Goal: Task Accomplishment & Management: Complete application form

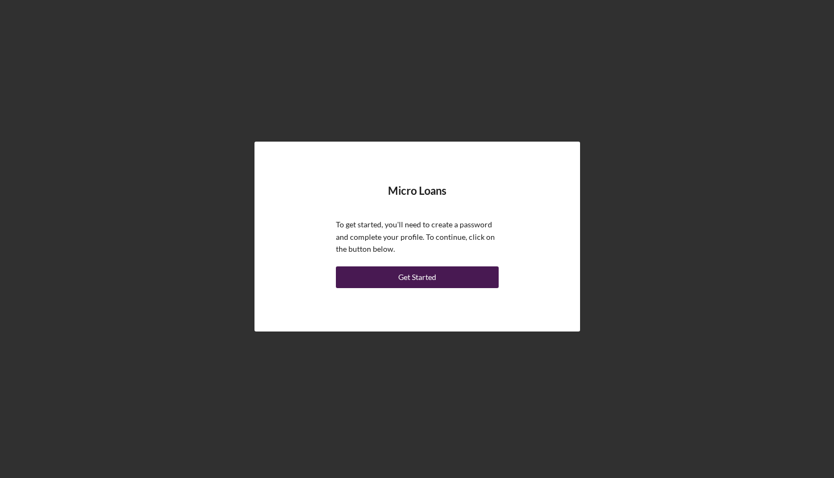
click at [403, 280] on div "Get Started" at bounding box center [417, 277] width 38 height 22
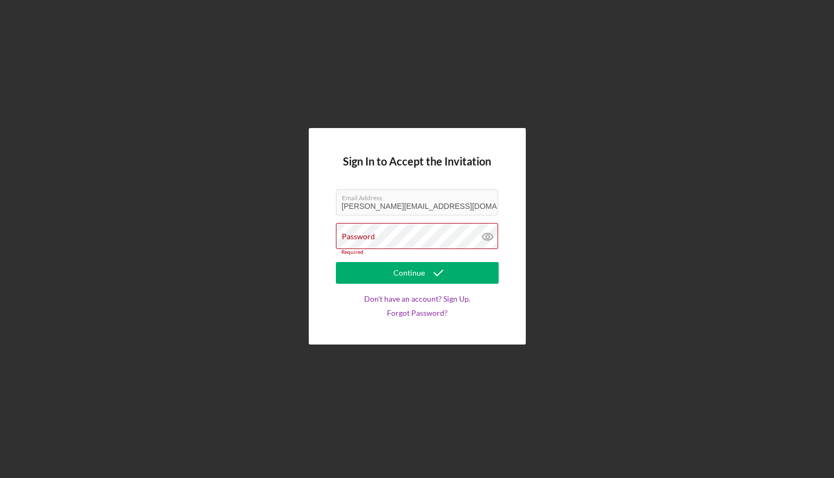
click at [336, 301] on form "Sign In to Accept the Invitation Email Address [EMAIL_ADDRESS][DOMAIN_NAME] Pas…" at bounding box center [417, 236] width 163 height 162
click at [428, 234] on div "Password Required" at bounding box center [417, 239] width 163 height 33
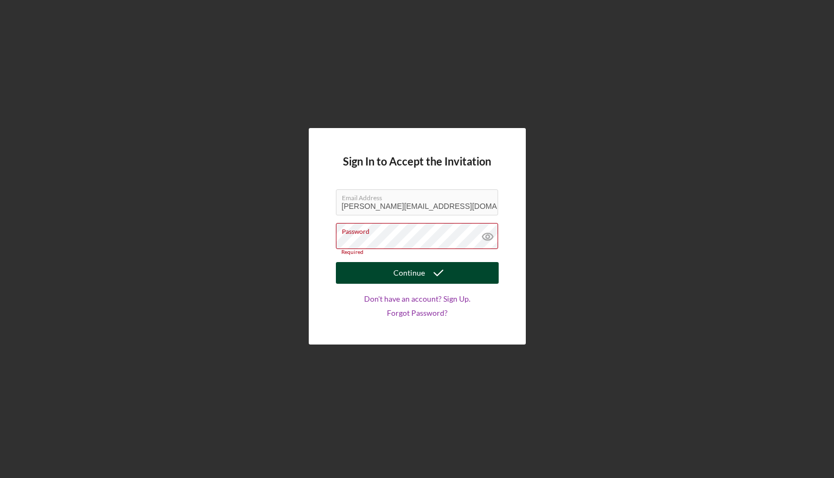
click at [448, 271] on icon "submit" at bounding box center [438, 272] width 27 height 27
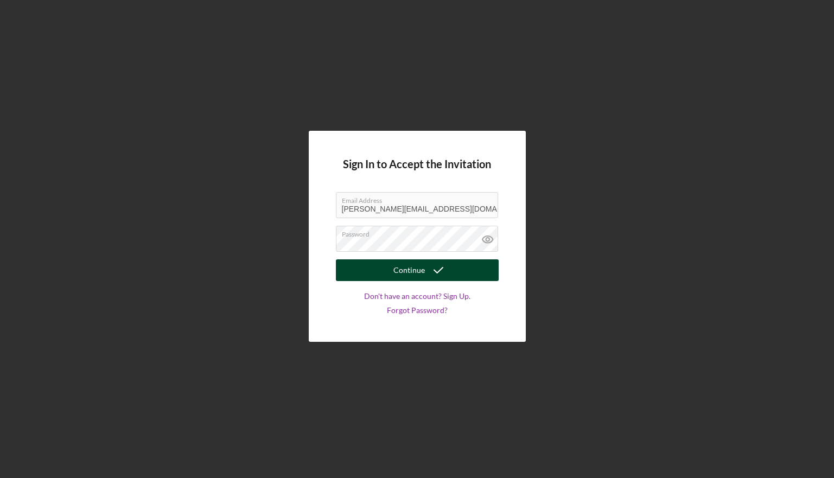
click at [448, 271] on icon "submit" at bounding box center [438, 270] width 27 height 27
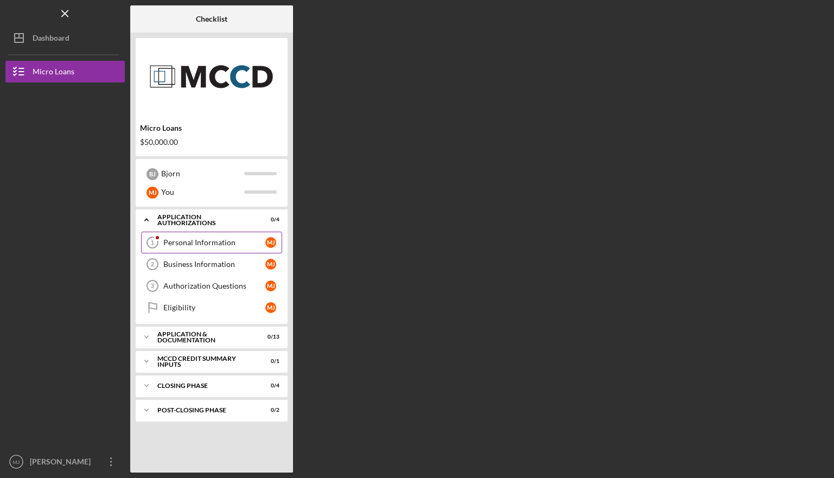
click at [212, 238] on div "Personal Information" at bounding box center [214, 242] width 102 height 9
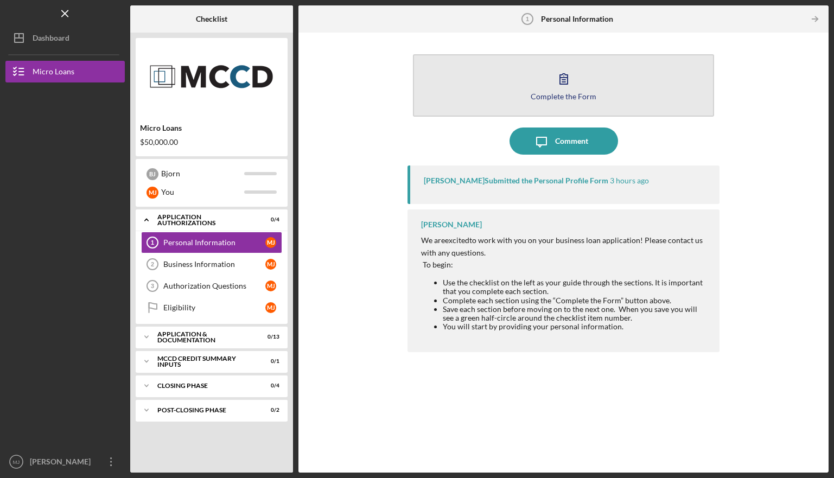
click at [558, 79] on icon "button" at bounding box center [563, 78] width 27 height 27
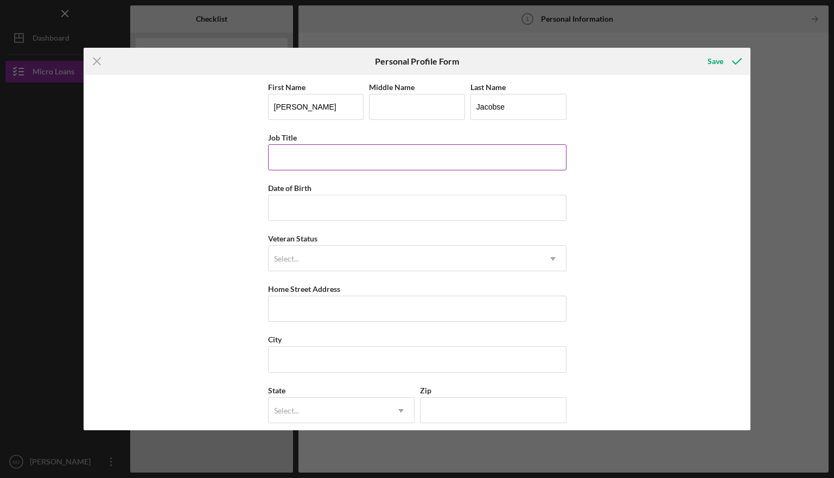
click at [311, 165] on input "Job Title" at bounding box center [417, 157] width 298 height 26
type input "Owner"
click at [333, 206] on input "Date of Birth" at bounding box center [417, 208] width 298 height 26
type input "[DATE]"
click at [336, 260] on div "Select..." at bounding box center [404, 258] width 271 height 25
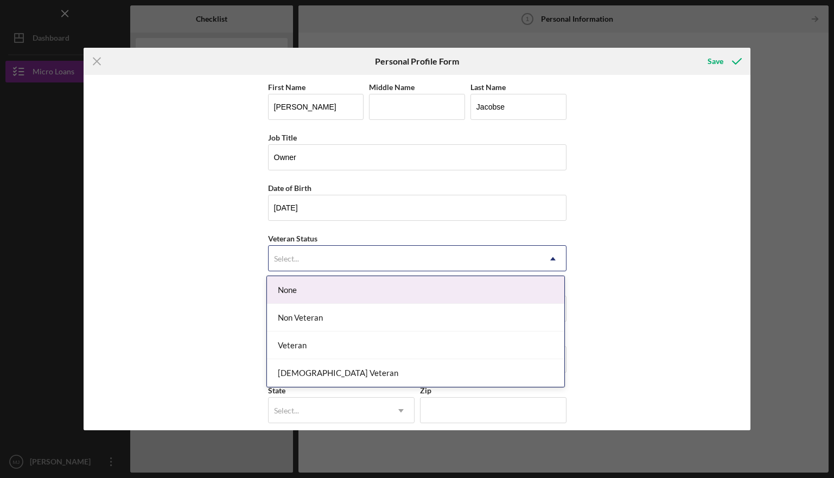
click at [334, 299] on div "None" at bounding box center [415, 290] width 297 height 28
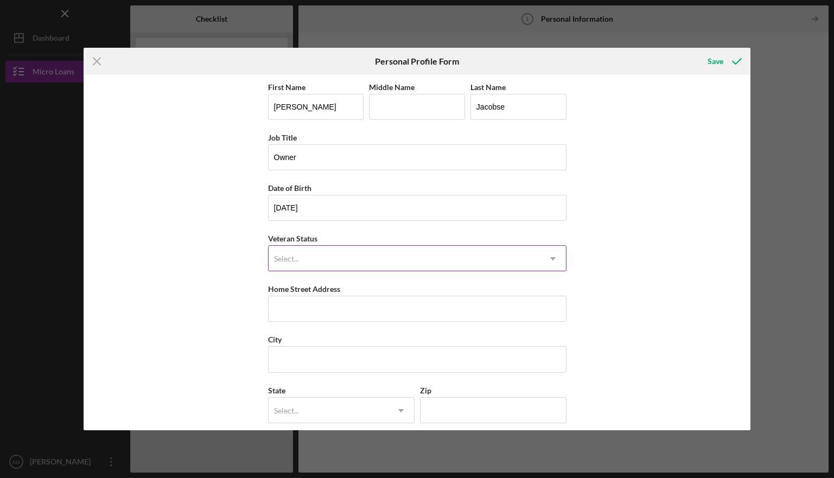
click at [333, 257] on div "Select..." at bounding box center [404, 258] width 271 height 25
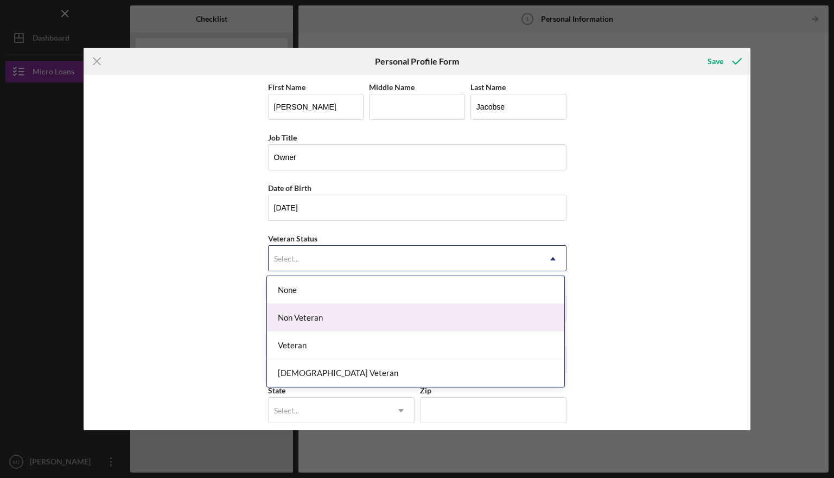
click at [333, 320] on div "Non Veteran" at bounding box center [415, 318] width 297 height 28
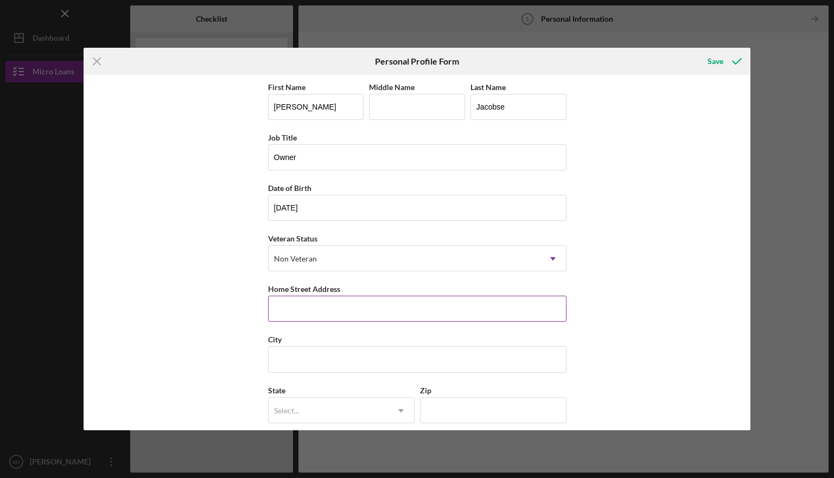
click at [333, 312] on input "Home Street Address" at bounding box center [417, 309] width 298 height 26
type input "[STREET_ADDRESS][PERSON_NAME]"
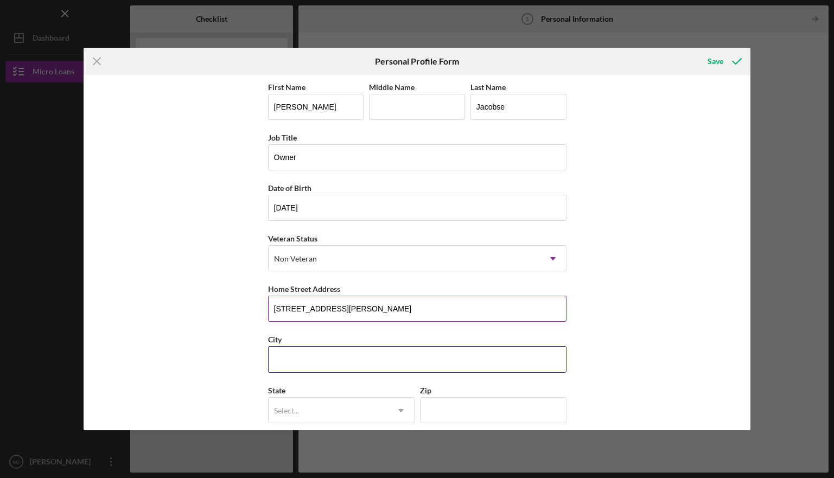
type input "Saint [PERSON_NAME]"
type input "MN"
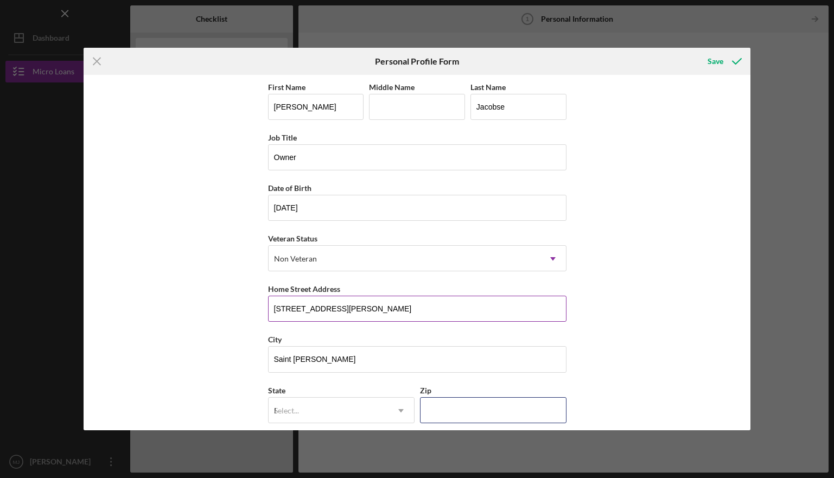
type input "55102"
type input "[GEOGRAPHIC_DATA]"
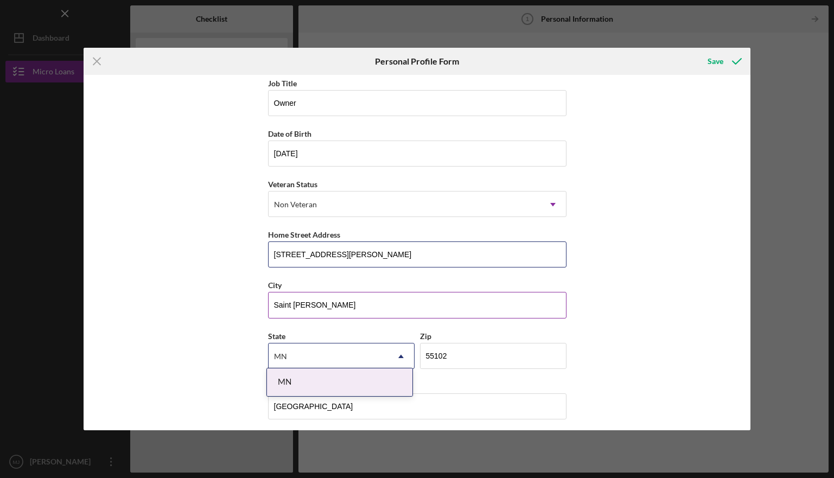
scroll to position [59, 0]
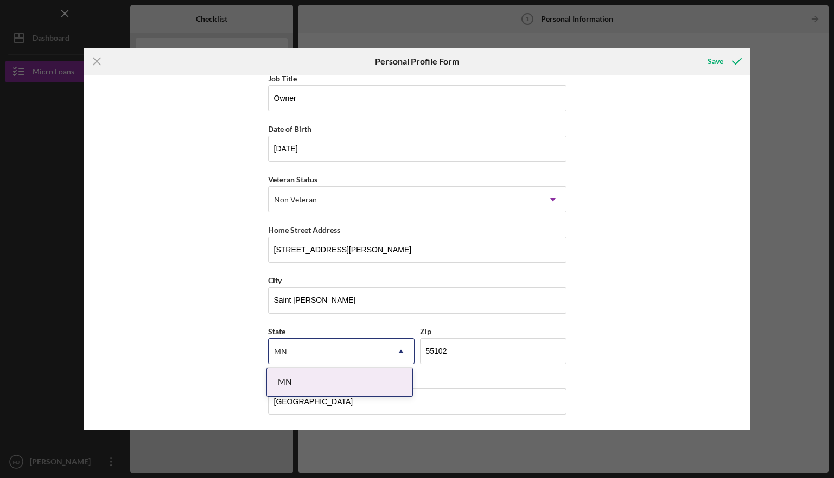
click at [698, 274] on div "First Name [PERSON_NAME] Middle Name Last Name Jacobse Job Title Owner Date of …" at bounding box center [417, 252] width 667 height 355
click at [724, 62] on icon "submit" at bounding box center [736, 61] width 27 height 27
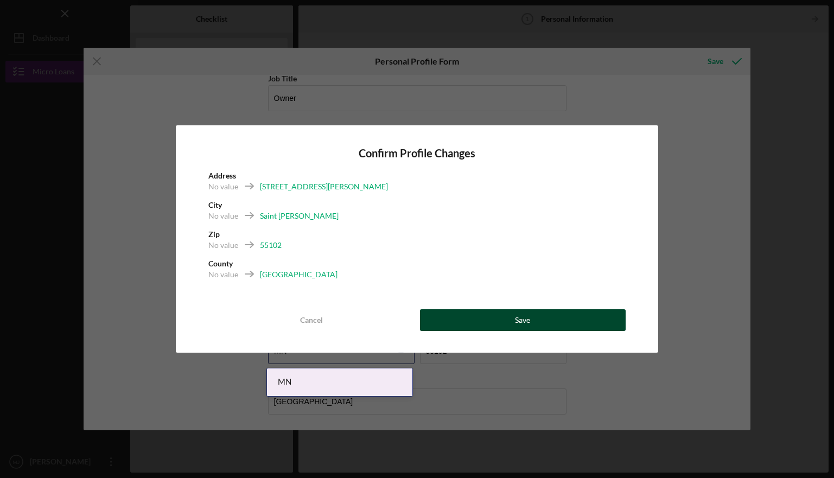
click at [531, 324] on button "Save" at bounding box center [523, 320] width 206 height 22
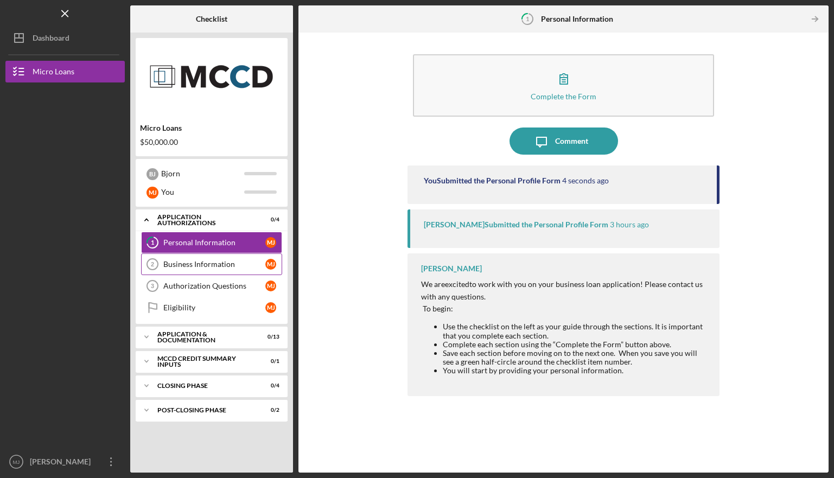
click at [226, 263] on div "Business Information" at bounding box center [214, 264] width 102 height 9
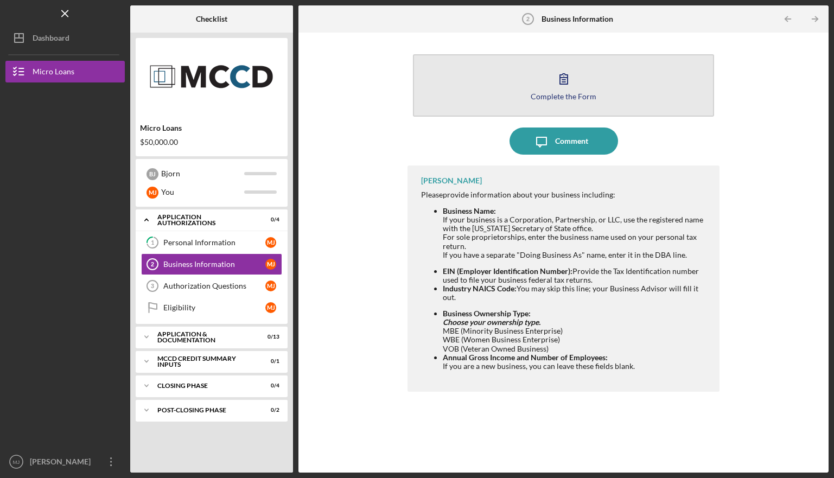
click at [572, 86] on icon "button" at bounding box center [563, 78] width 27 height 27
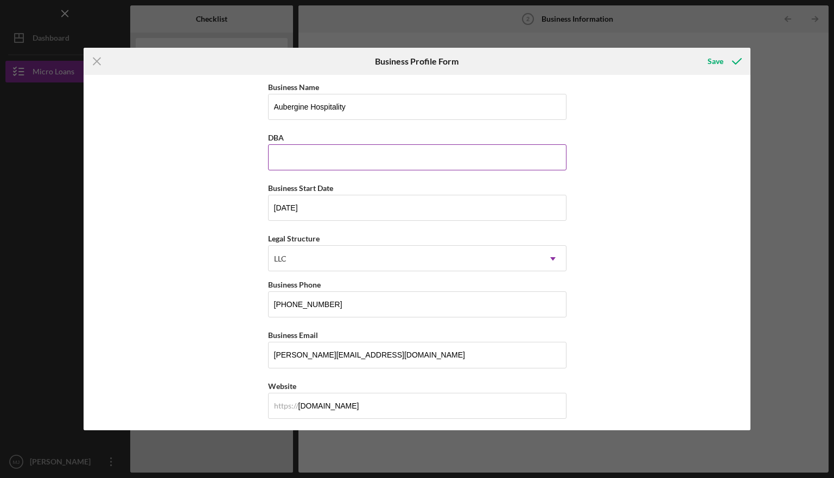
click at [362, 163] on input "DBA" at bounding box center [417, 157] width 298 height 26
type input "Restaurant [GEOGRAPHIC_DATA]"
click at [362, 259] on div "LLC" at bounding box center [404, 258] width 271 height 25
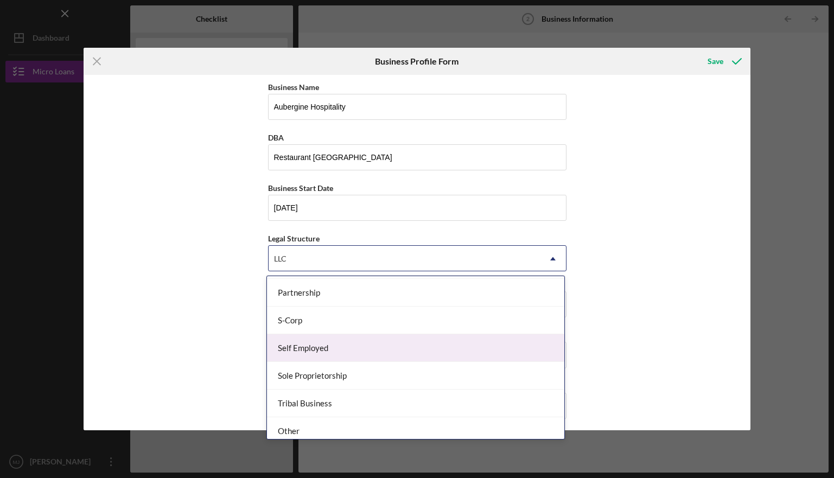
scroll to position [252, 0]
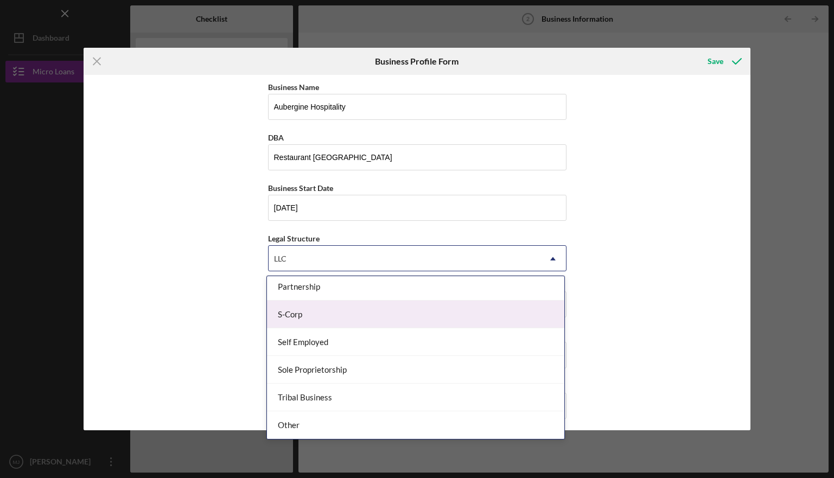
click at [373, 311] on div "S-Corp" at bounding box center [415, 315] width 297 height 28
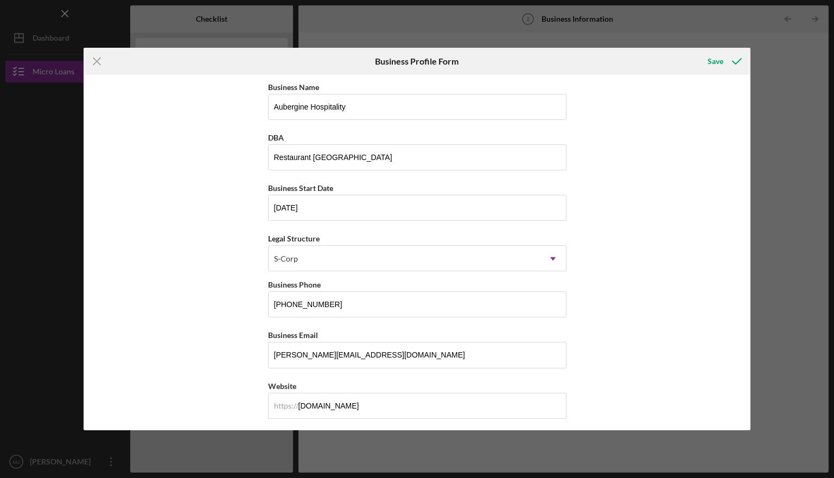
click at [657, 293] on div "Business Name Aubergine Hospitality DBA Restaurant [GEOGRAPHIC_DATA] Business S…" at bounding box center [417, 252] width 667 height 355
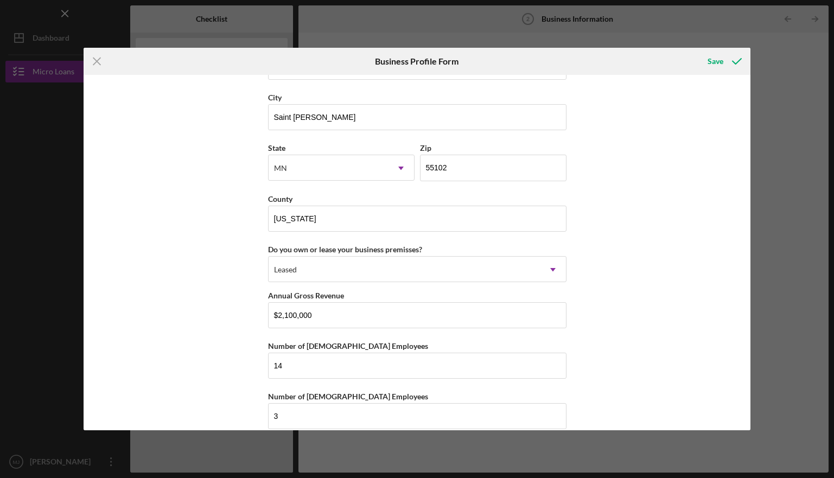
scroll to position [1109, 0]
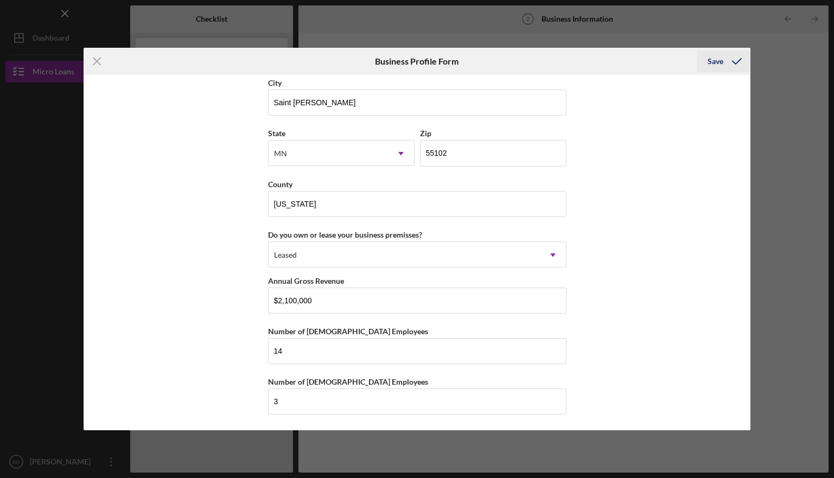
click at [722, 65] on div "Save" at bounding box center [716, 61] width 16 height 22
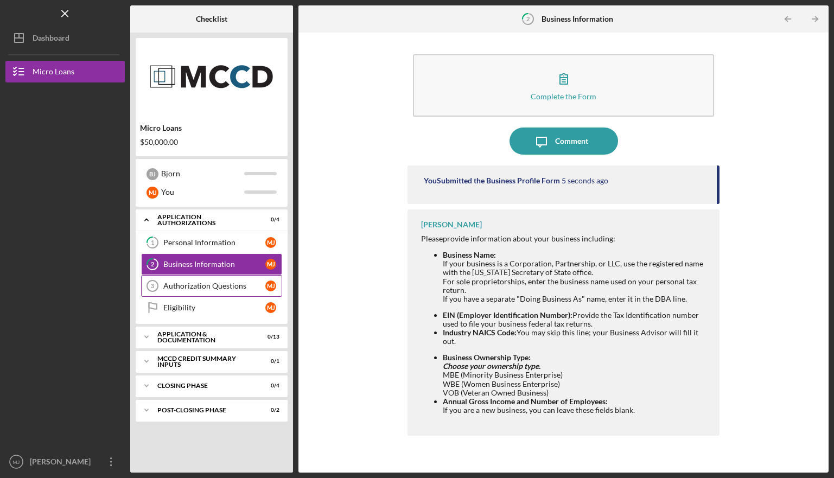
click at [186, 288] on div "Authorization Questions" at bounding box center [214, 286] width 102 height 9
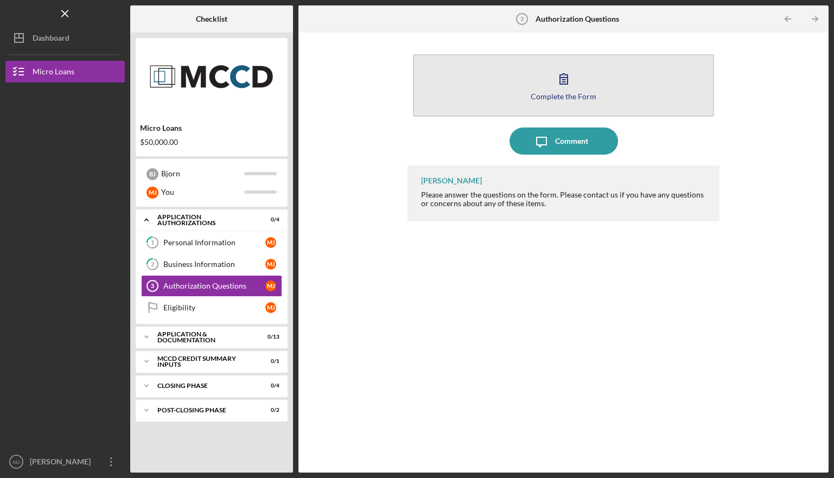
click at [543, 95] on div "Complete the Form" at bounding box center [564, 96] width 66 height 8
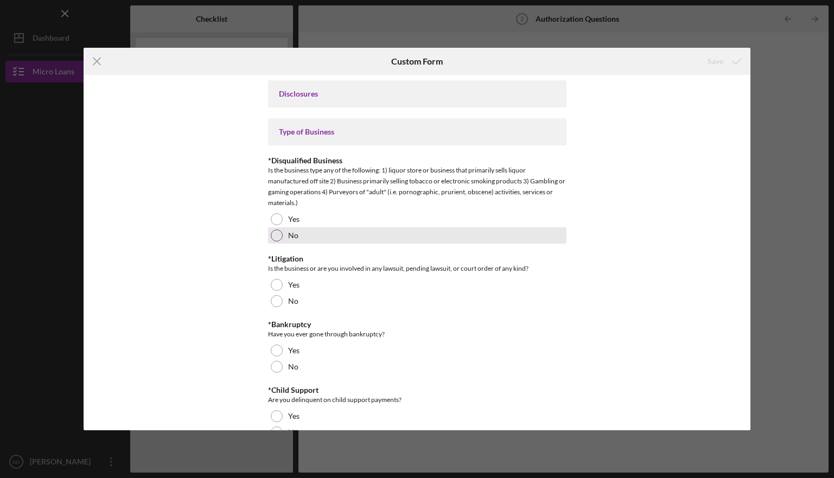
click at [276, 233] on div at bounding box center [277, 236] width 12 height 12
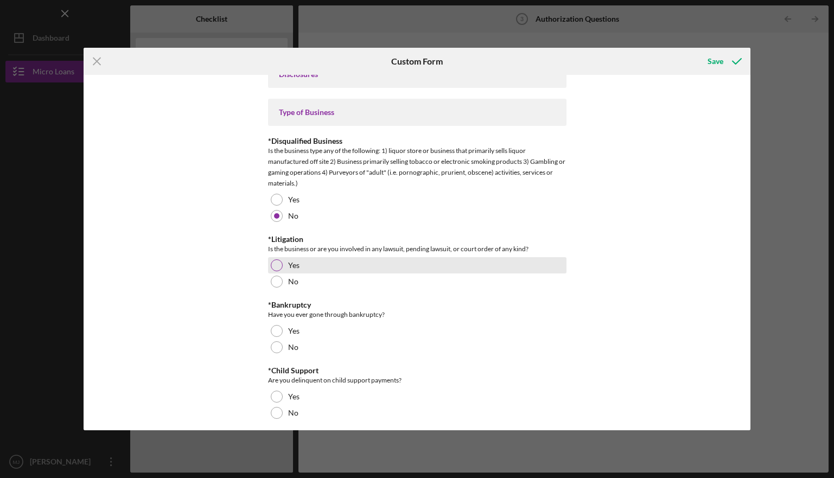
scroll to position [23, 0]
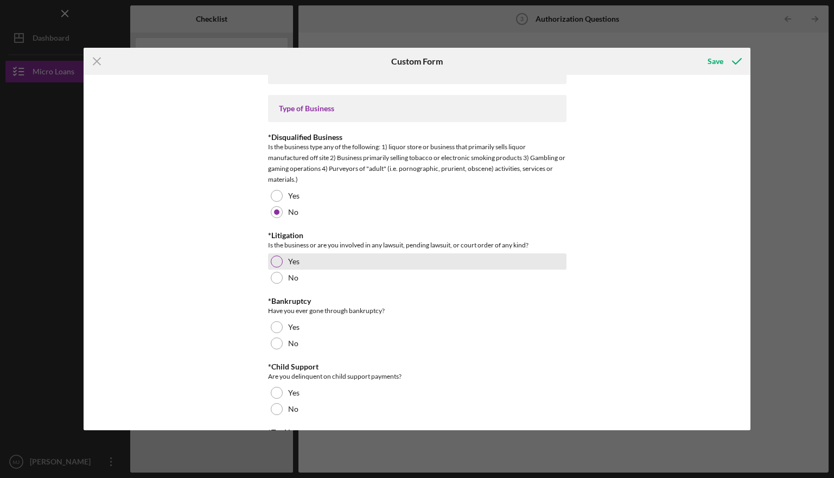
click at [276, 285] on div "No" at bounding box center [417, 278] width 298 height 16
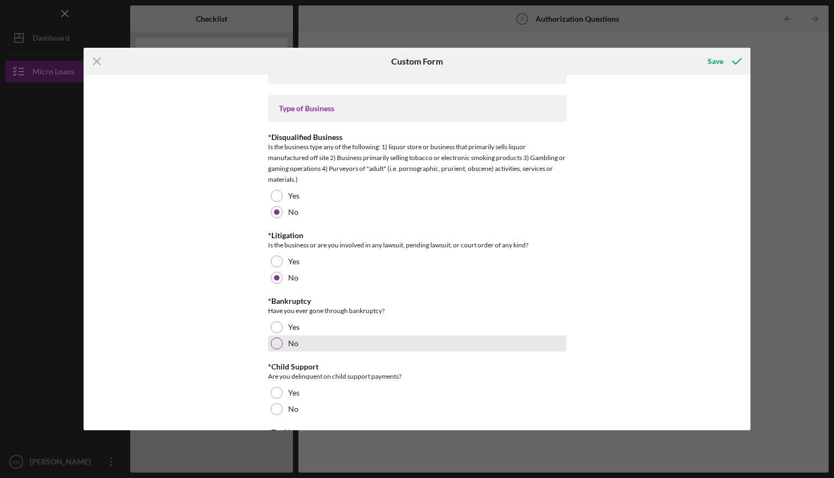
click at [276, 340] on div at bounding box center [277, 343] width 12 height 12
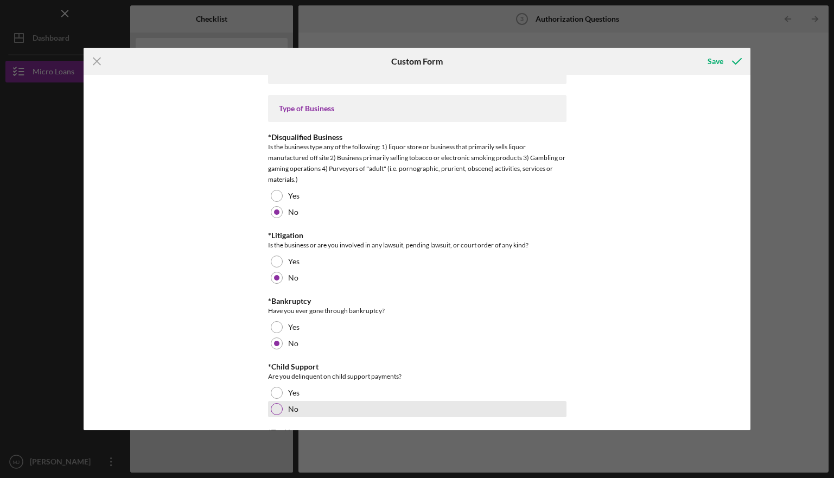
click at [277, 406] on div at bounding box center [277, 409] width 12 height 12
click at [724, 62] on icon "submit" at bounding box center [736, 61] width 27 height 27
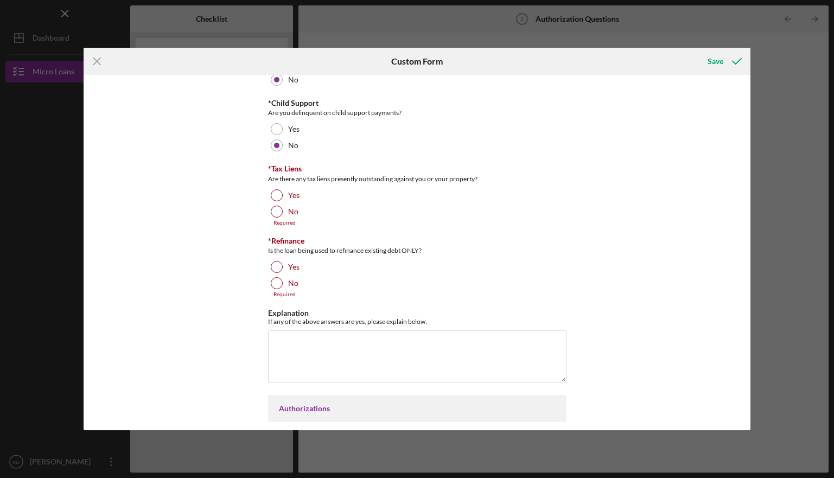
scroll to position [289, 0]
click at [277, 212] on div at bounding box center [277, 210] width 12 height 12
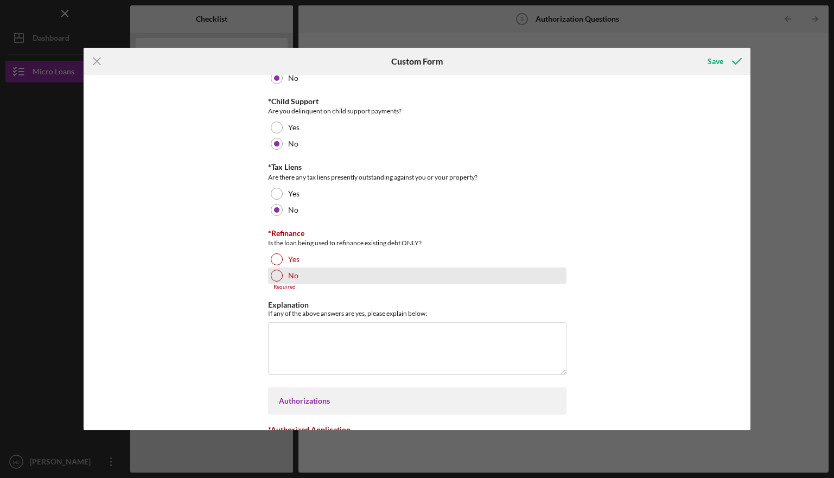
click at [273, 278] on div at bounding box center [277, 276] width 12 height 12
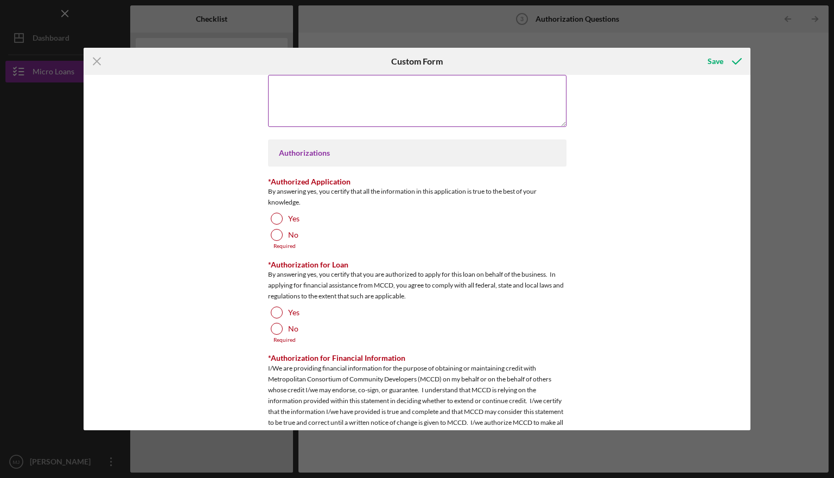
scroll to position [532, 0]
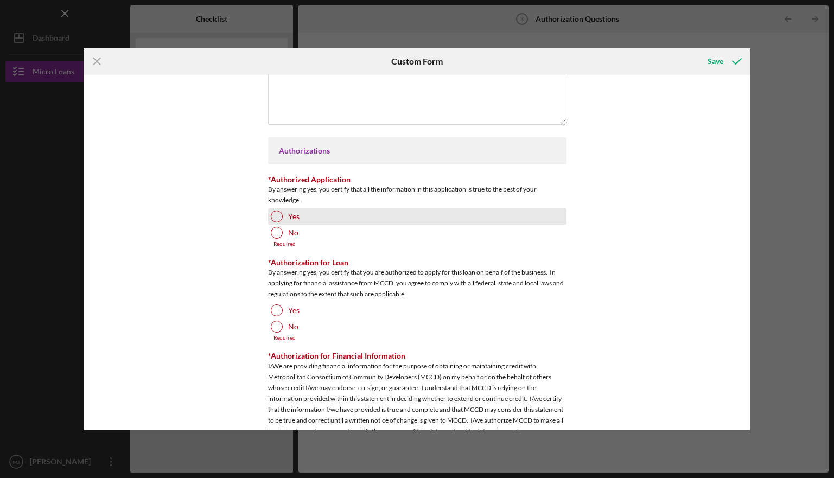
click at [272, 214] on div at bounding box center [277, 217] width 12 height 12
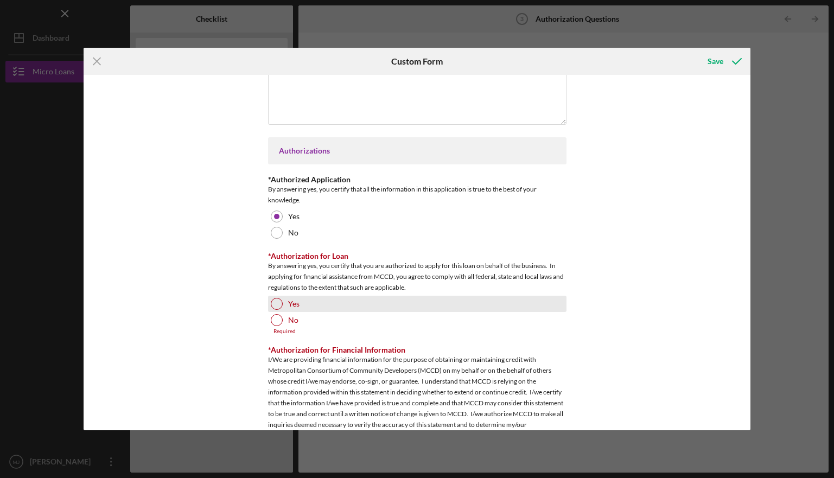
click at [272, 302] on div at bounding box center [277, 304] width 12 height 12
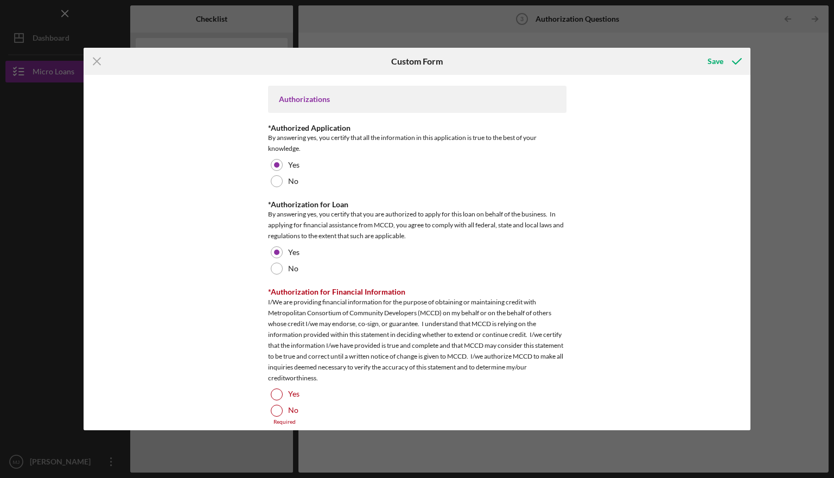
scroll to position [594, 0]
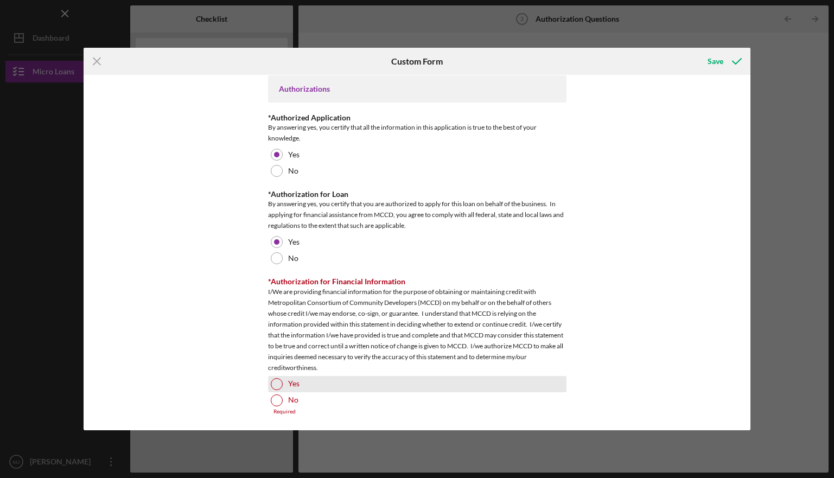
click at [272, 385] on div at bounding box center [277, 384] width 12 height 12
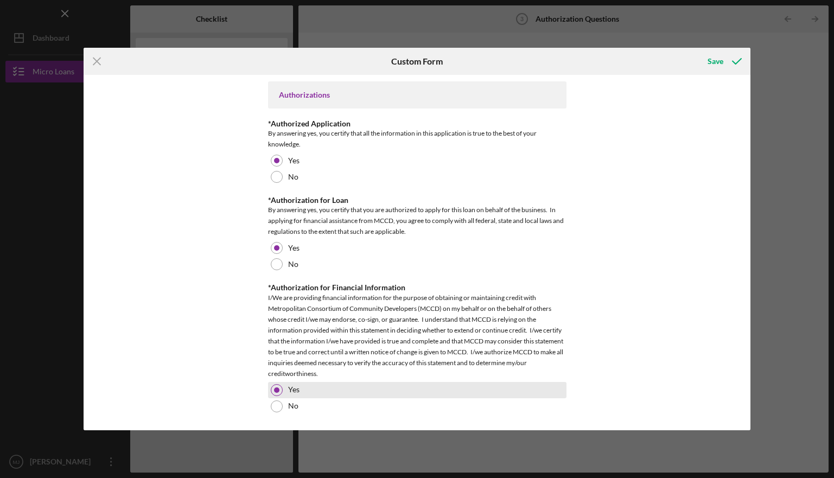
scroll to position [588, 0]
click at [727, 61] on icon "submit" at bounding box center [736, 61] width 27 height 27
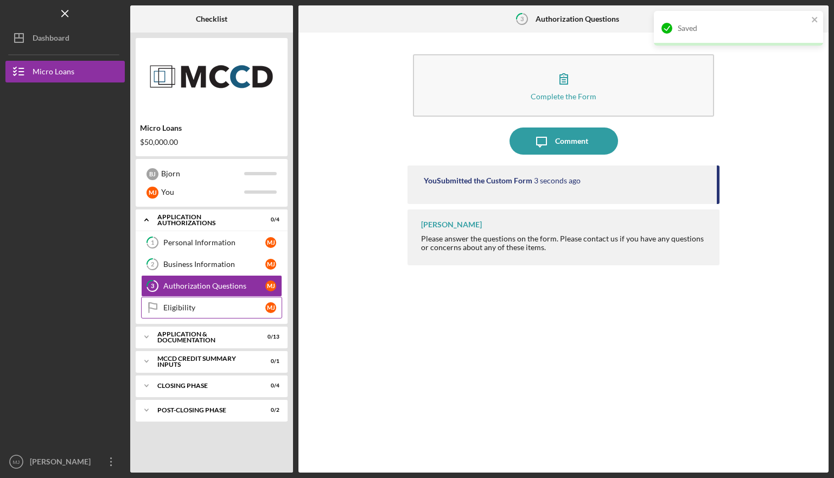
click at [198, 308] on div "Eligibility" at bounding box center [214, 307] width 102 height 9
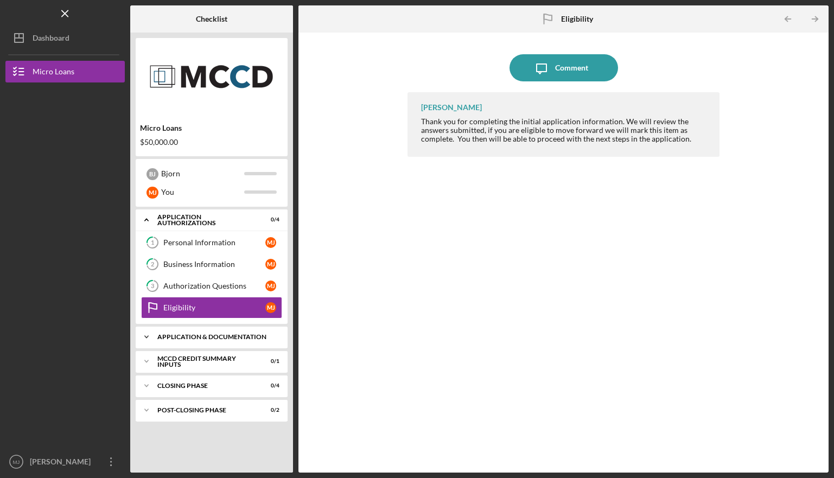
click at [214, 341] on div "Icon/Expander Application & Documentation 0 / 13" at bounding box center [212, 337] width 152 height 22
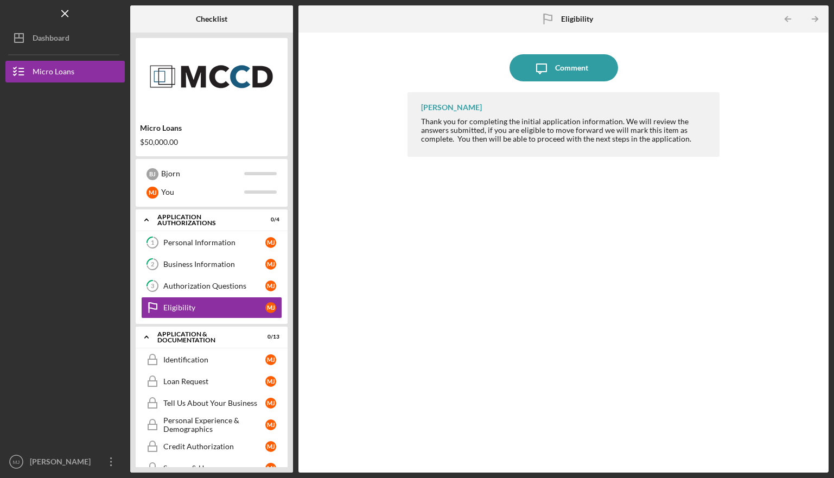
click at [474, 234] on div "[PERSON_NAME] Thank you for completing the initial application information. We …" at bounding box center [562, 274] width 311 height 364
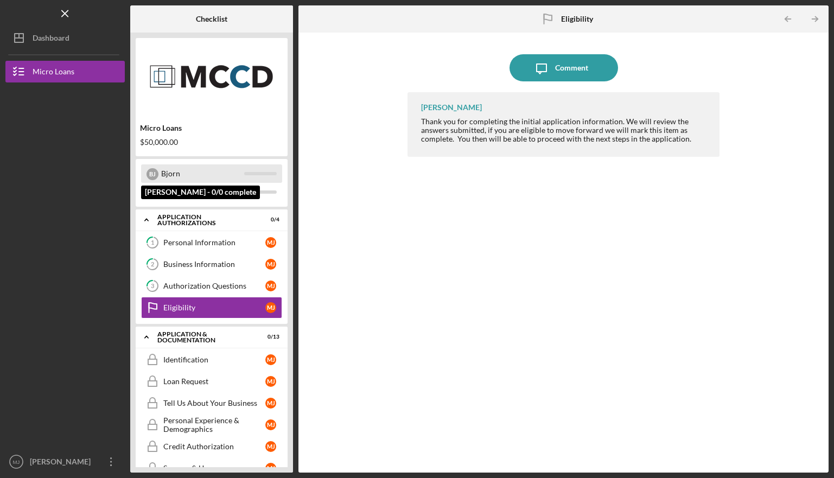
click at [163, 177] on div "Bjorn" at bounding box center [202, 173] width 83 height 18
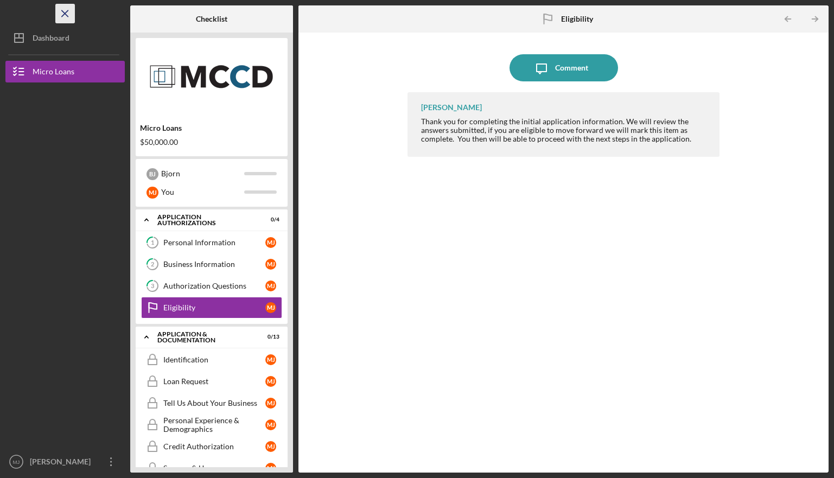
click at [68, 15] on icon "Icon/Menu Close" at bounding box center [65, 14] width 24 height 24
